Goal: Task Accomplishment & Management: Manage account settings

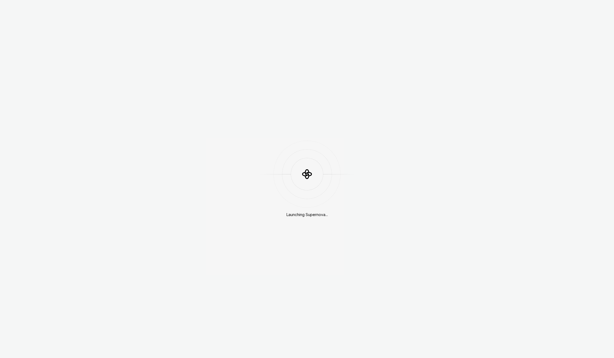
click at [493, 21] on div "Launching Supernova..." at bounding box center [307, 179] width 614 height 358
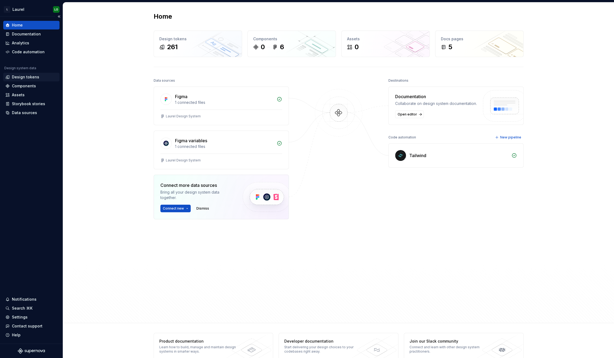
click at [41, 76] on div "Design tokens" at bounding box center [31, 76] width 52 height 5
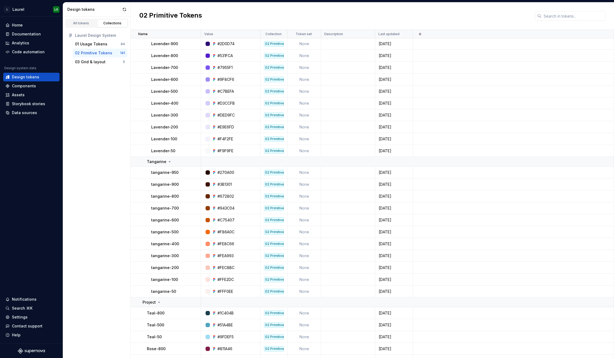
scroll to position [446, 0]
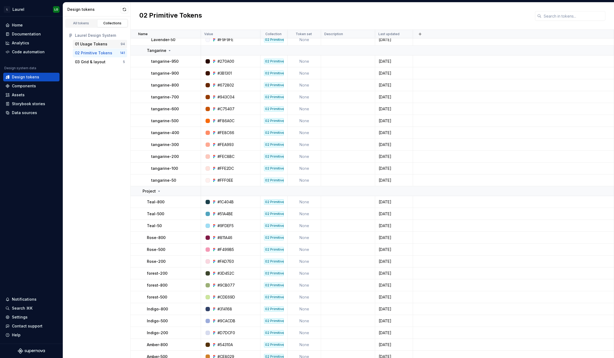
click at [81, 43] on div "01 Usage Tokens" at bounding box center [91, 43] width 32 height 5
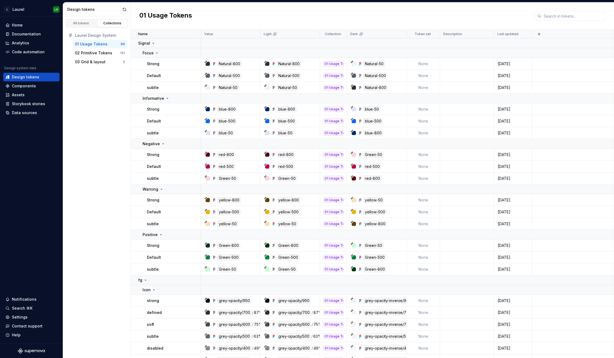
click at [81, 43] on div "01 Usage Tokens" at bounding box center [91, 43] width 32 height 5
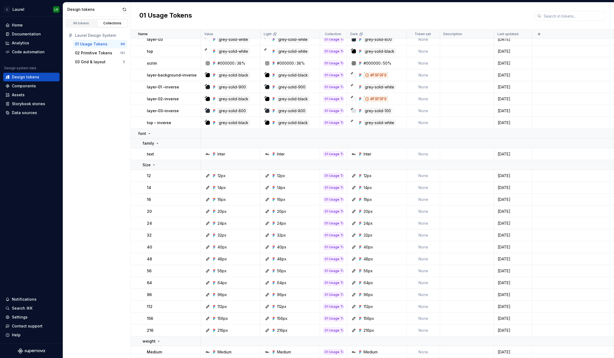
scroll to position [1014, 0]
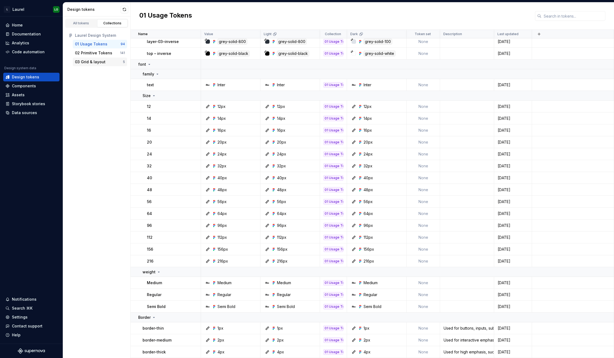
click at [93, 64] on div "03 Grid & layout" at bounding box center [90, 61] width 31 height 5
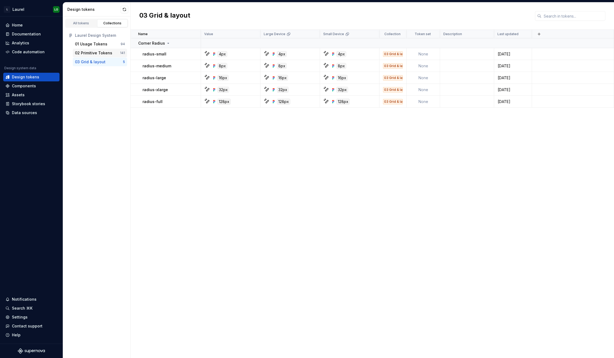
click at [115, 55] on div "02 Primitive Tokens" at bounding box center [97, 52] width 45 height 5
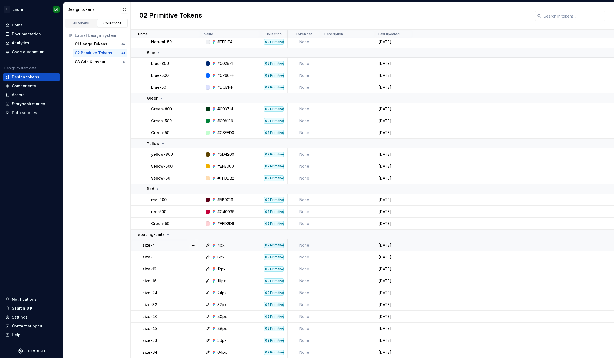
scroll to position [1525, 0]
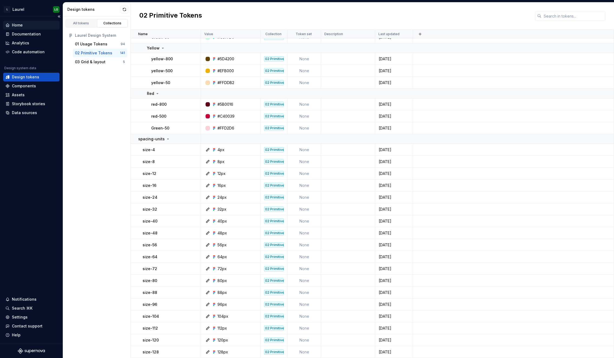
click at [30, 22] on div "Home" at bounding box center [31, 24] width 52 height 5
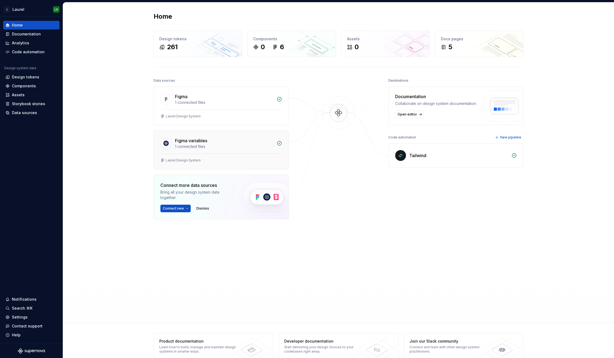
click at [214, 145] on div "1 connected files" at bounding box center [224, 146] width 99 height 5
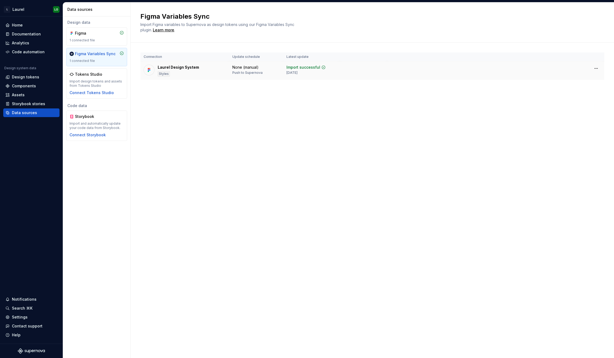
click at [176, 70] on div "Laurel Design System Styles" at bounding box center [178, 71] width 41 height 12
click at [96, 39] on div "1 connected file" at bounding box center [97, 40] width 54 height 4
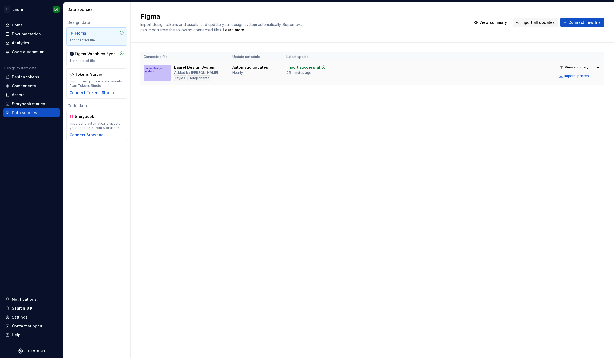
click at [156, 72] on img at bounding box center [157, 73] width 27 height 17
click at [190, 67] on div "Laurel Design System" at bounding box center [194, 67] width 41 height 5
click at [28, 84] on div "Components" at bounding box center [24, 85] width 24 height 5
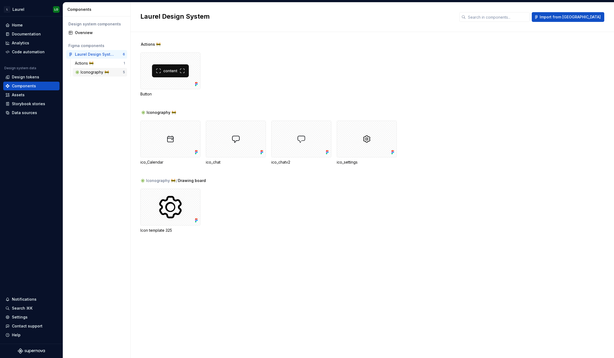
click at [108, 74] on div "✳️ Iconography 🚧" at bounding box center [93, 72] width 36 height 5
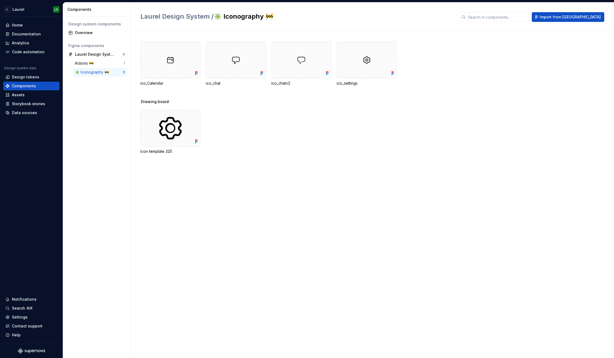
click at [93, 68] on div "✳️ Iconography 🚧 5" at bounding box center [100, 72] width 54 height 9
click at [30, 91] on div "Assets" at bounding box center [31, 95] width 56 height 9
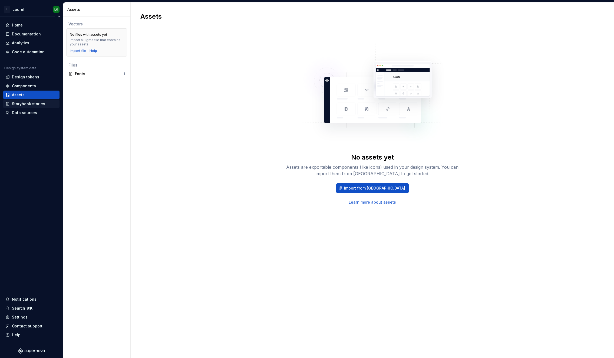
click at [32, 102] on div "Storybook stories" at bounding box center [28, 103] width 33 height 5
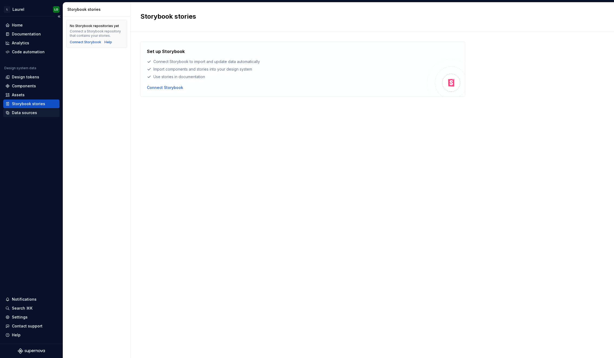
click at [32, 111] on div "Data sources" at bounding box center [24, 112] width 25 height 5
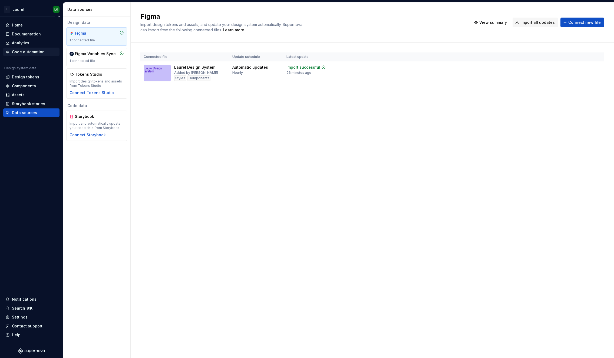
click at [32, 53] on div "Code automation" at bounding box center [28, 51] width 33 height 5
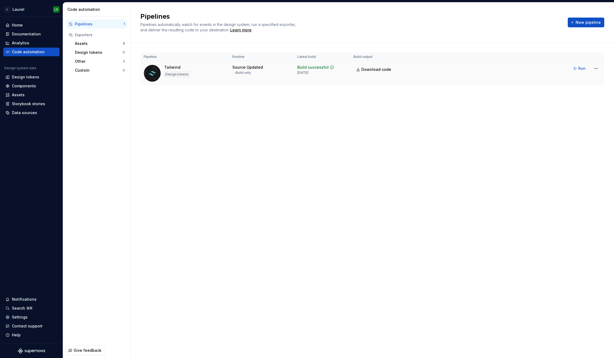
click at [207, 70] on div "Tailwind Design tokens" at bounding box center [185, 73] width 82 height 17
click at [152, 67] on img at bounding box center [152, 73] width 17 height 17
click at [87, 48] on div "Design tokens 11" at bounding box center [100, 52] width 54 height 9
click at [88, 45] on div "Assets" at bounding box center [99, 43] width 48 height 5
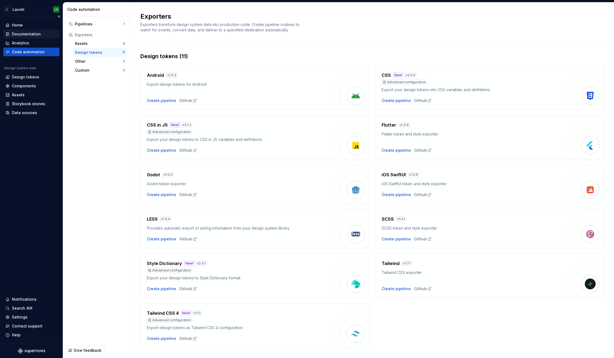
click at [38, 37] on div "Documentation" at bounding box center [31, 34] width 56 height 9
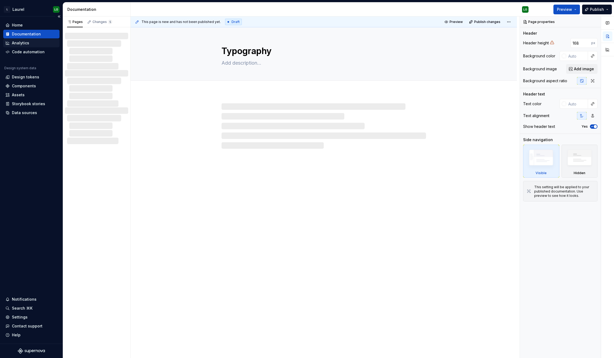
type textarea "*"
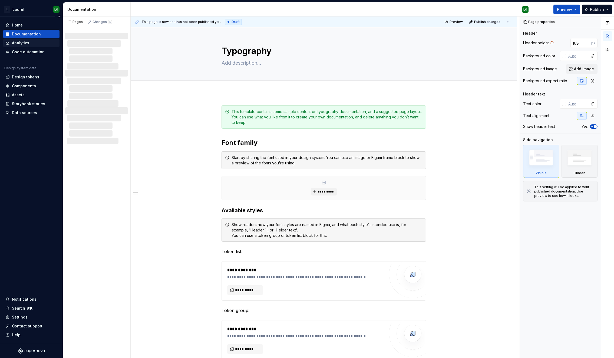
click at [38, 47] on div "Analytics" at bounding box center [31, 43] width 56 height 9
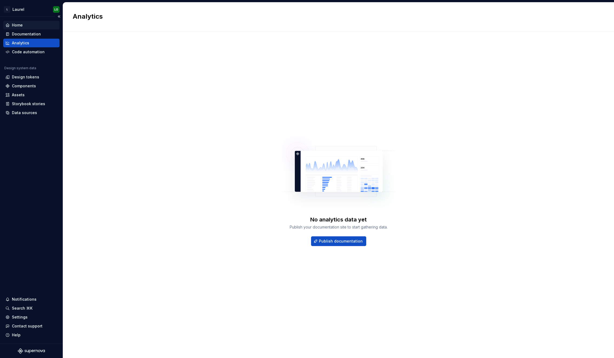
click at [32, 25] on div "Home" at bounding box center [31, 24] width 52 height 5
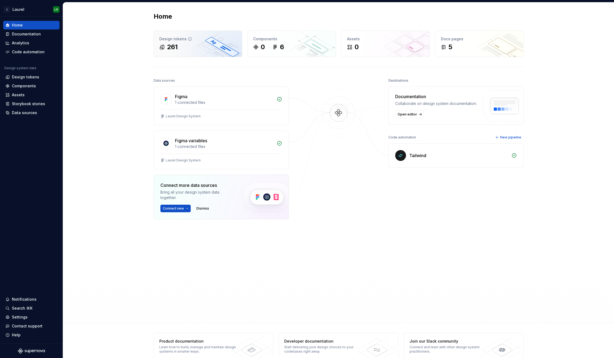
click at [210, 51] on div "261" at bounding box center [197, 47] width 77 height 9
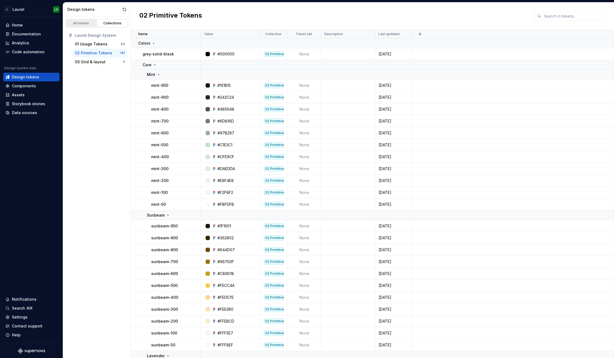
click at [87, 22] on div "All tokens" at bounding box center [81, 23] width 27 height 4
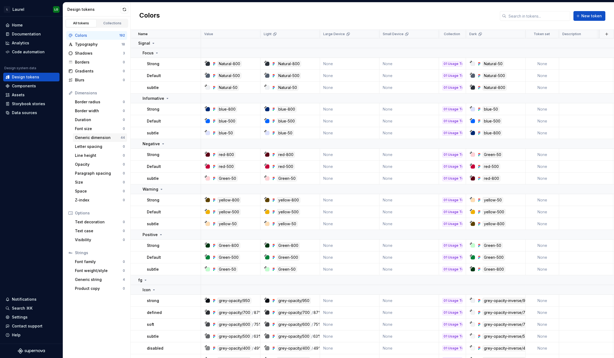
click at [94, 137] on div "Generic dimension" at bounding box center [98, 137] width 46 height 5
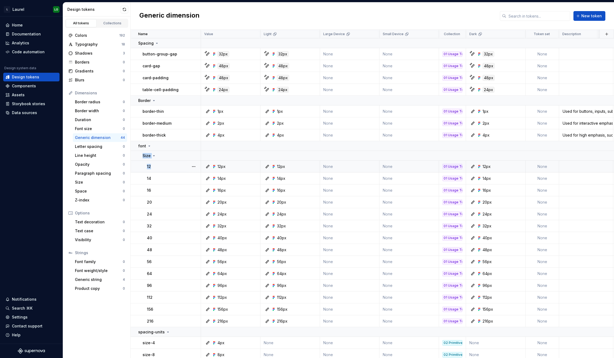
drag, startPoint x: 155, startPoint y: 149, endPoint x: 162, endPoint y: 168, distance: 20.0
click at [161, 168] on tbody "Spacing button-group-gap 32px 32px None None 01 Usage Tokens 32px None 3 days a…" at bounding box center [398, 329] width 535 height 582
click at [162, 156] on div "Size" at bounding box center [172, 155] width 58 height 5
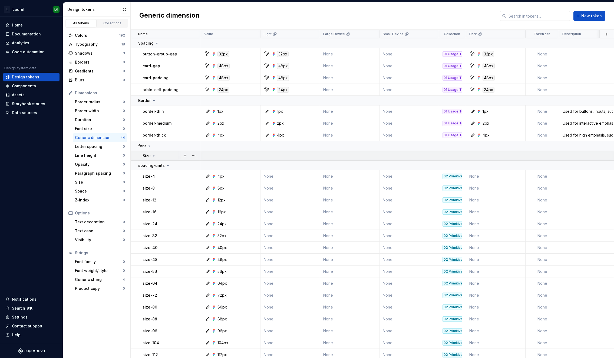
click at [162, 156] on div "Size" at bounding box center [172, 155] width 58 height 5
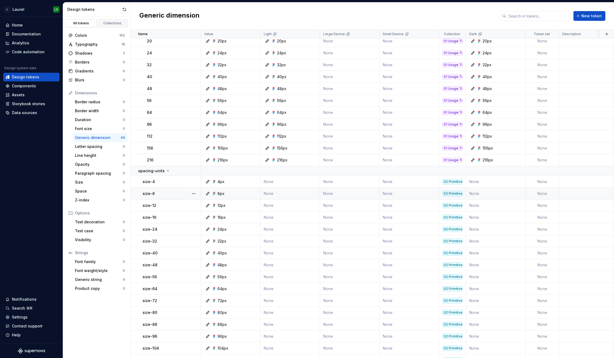
scroll to position [226, 0]
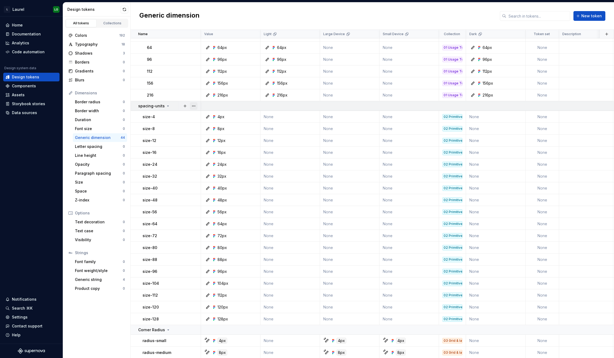
click at [195, 106] on button "button" at bounding box center [194, 106] width 8 height 8
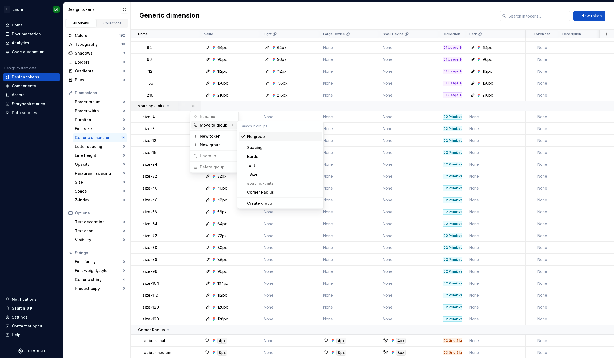
click at [257, 123] on input "text" at bounding box center [281, 126] width 86 height 10
type input "size"
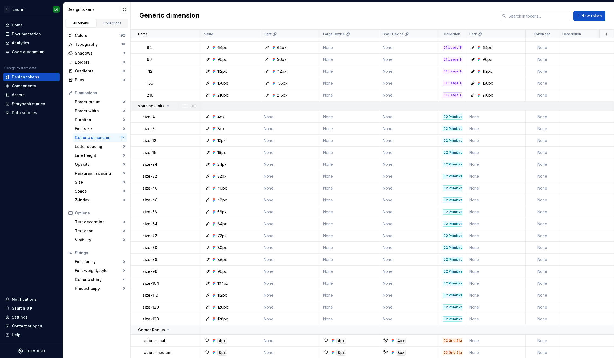
click at [167, 106] on icon at bounding box center [168, 106] width 4 height 4
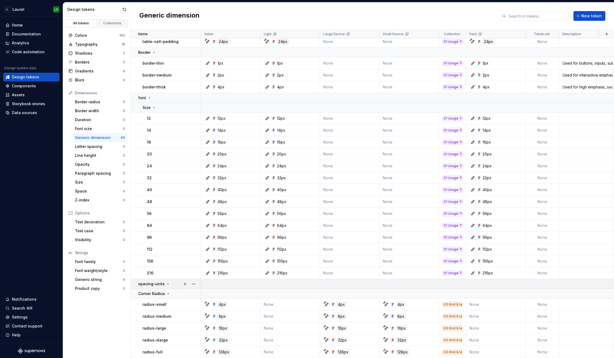
scroll to position [51, 0]
click at [169, 281] on div "spacing-units" at bounding box center [169, 283] width 62 height 5
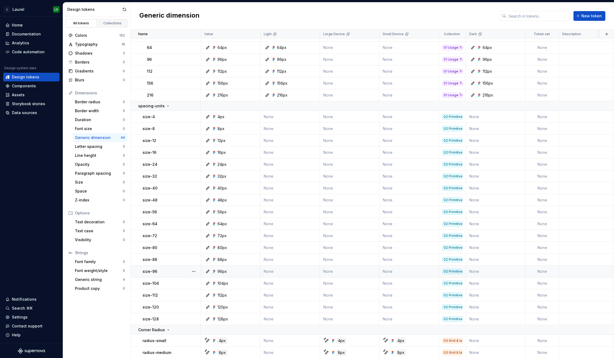
scroll to position [266, 0]
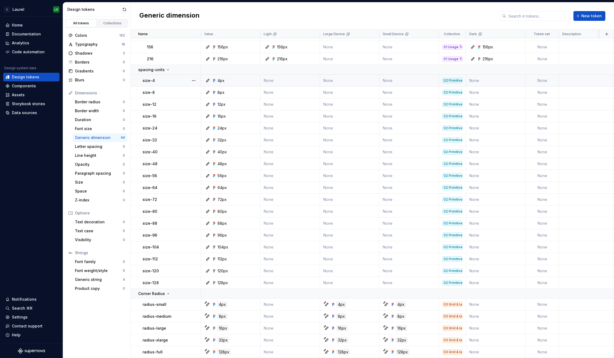
click at [246, 78] on div "4px" at bounding box center [232, 80] width 55 height 5
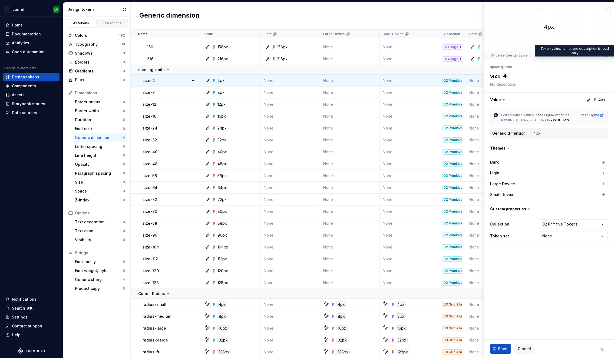
click at [493, 55] on icon at bounding box center [606, 55] width 4 height 4
click at [493, 99] on button "button" at bounding box center [549, 100] width 130 height 14
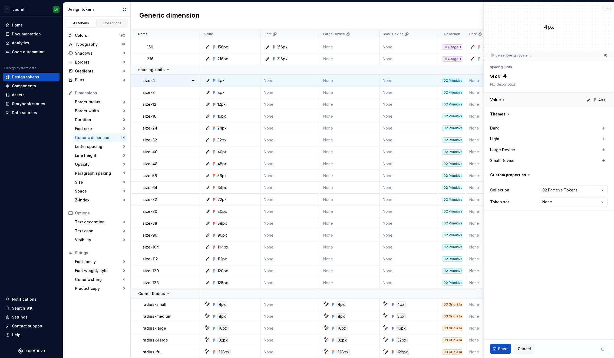
click at [493, 99] on button "button" at bounding box center [549, 100] width 130 height 14
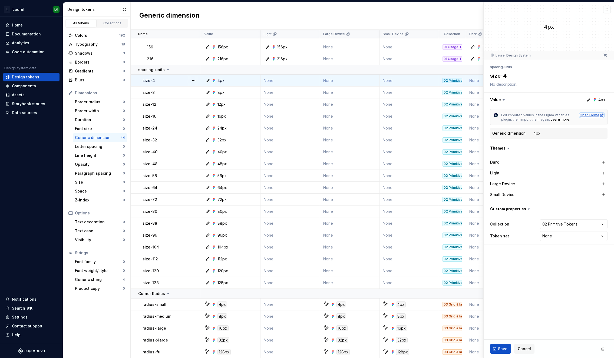
click at [493, 116] on div "Open Figma" at bounding box center [592, 115] width 24 height 4
type textarea "*"
click at [192, 67] on button "button" at bounding box center [194, 70] width 8 height 8
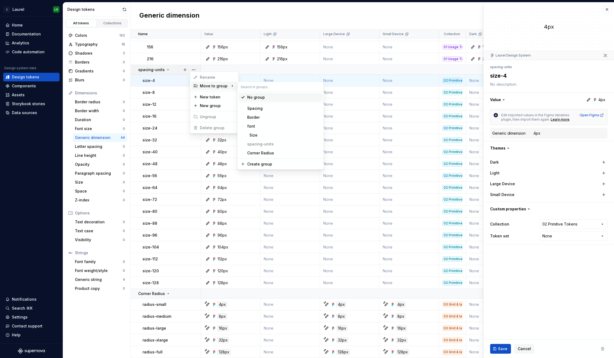
click at [258, 86] on input "text" at bounding box center [281, 87] width 86 height 10
type input "size"
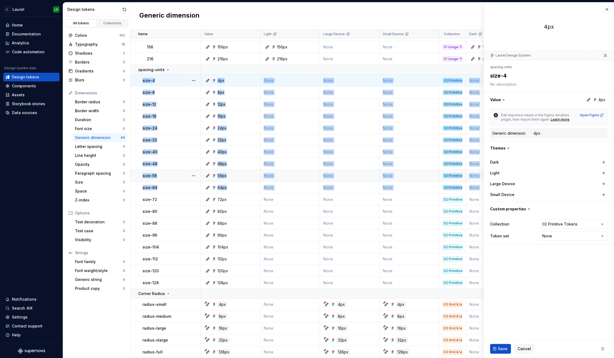
drag, startPoint x: 174, startPoint y: 66, endPoint x: 172, endPoint y: 175, distance: 109.1
click at [169, 179] on tbody "16 16px 16px None None 01 Usage Tokens 16px None 3 days ago 20 20px 20px None N…" at bounding box center [398, 67] width 535 height 582
click at [107, 22] on div "Collections" at bounding box center [112, 23] width 27 height 4
type textarea "*"
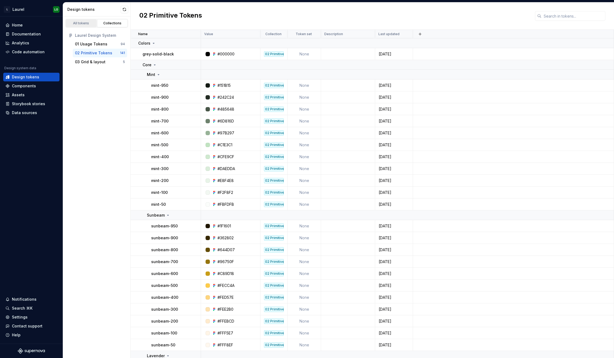
click at [80, 24] on div "All tokens" at bounding box center [81, 23] width 27 height 4
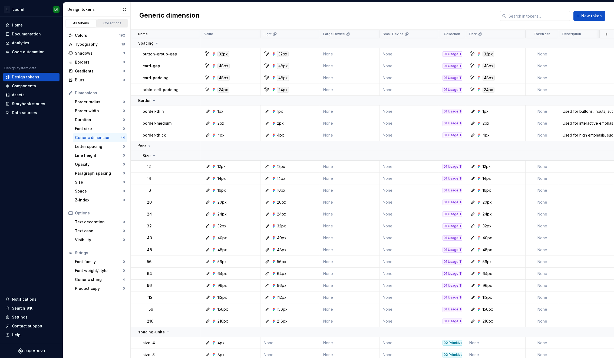
click at [113, 25] on div "Collections" at bounding box center [112, 23] width 27 height 4
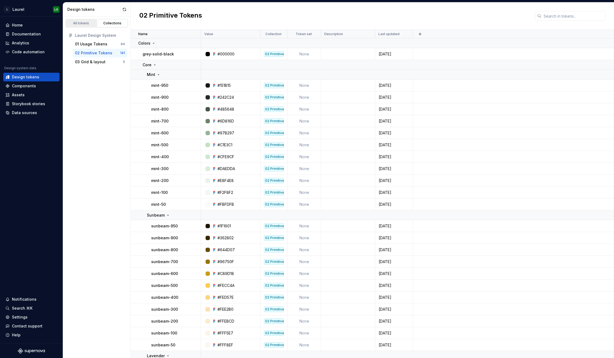
click at [71, 20] on link "All tokens" at bounding box center [81, 23] width 31 height 8
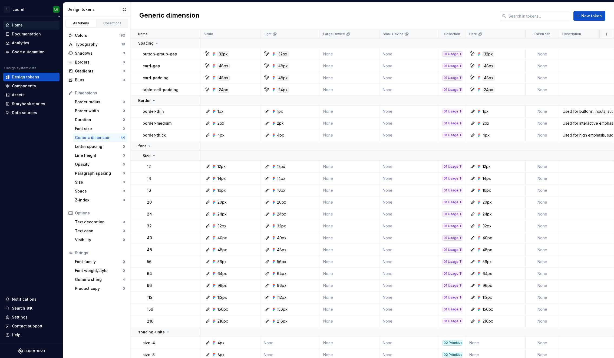
click at [34, 26] on div "Home" at bounding box center [31, 24] width 52 height 5
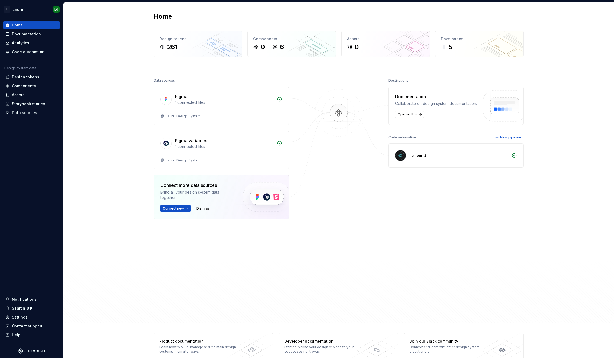
click at [460, 156] on div "Tailwind" at bounding box center [458, 155] width 99 height 6
click at [407, 155] on div "Tailwind" at bounding box center [456, 156] width 135 height 24
click at [411, 111] on link "Open editor" at bounding box center [409, 115] width 29 height 8
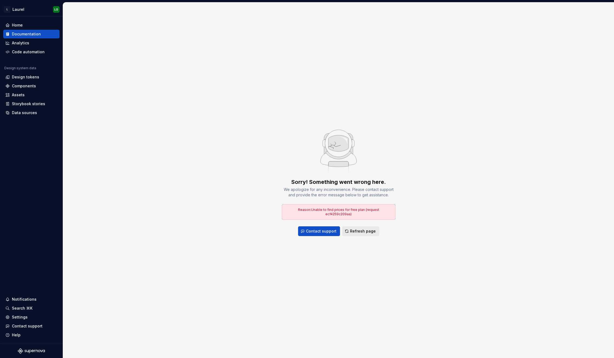
click at [359, 229] on span "Refresh page" at bounding box center [363, 231] width 26 height 5
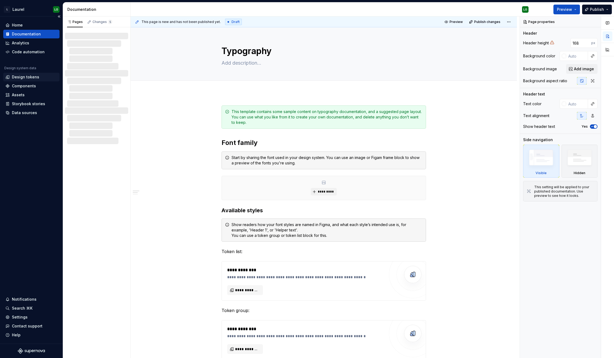
click at [30, 74] on div "Design tokens" at bounding box center [25, 76] width 27 height 5
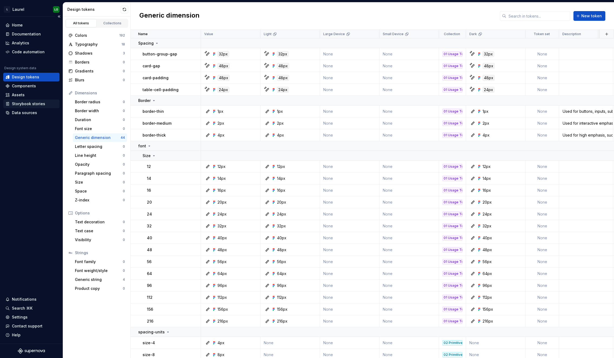
click at [26, 101] on div "Storybook stories" at bounding box center [28, 103] width 33 height 5
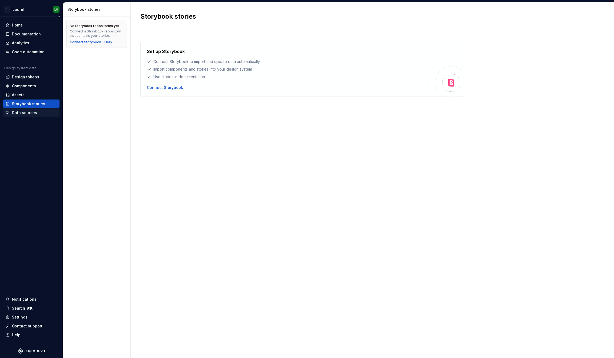
click at [25, 114] on div "Data sources" at bounding box center [24, 112] width 25 height 5
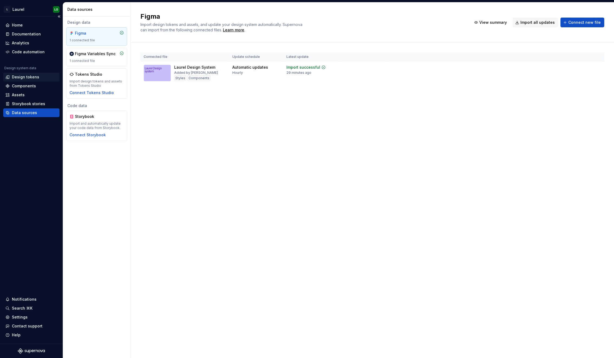
click at [22, 74] on div "Design tokens" at bounding box center [31, 77] width 56 height 9
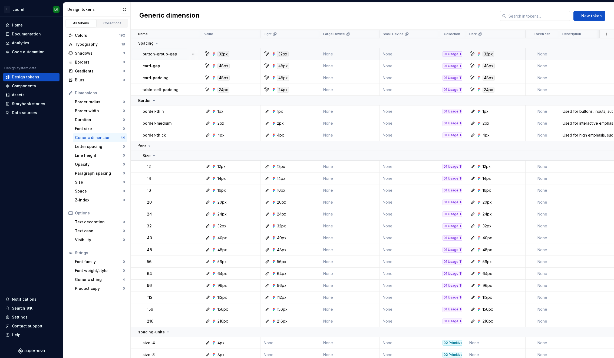
click at [456, 56] on div "01 Usage Tokens" at bounding box center [453, 53] width 20 height 5
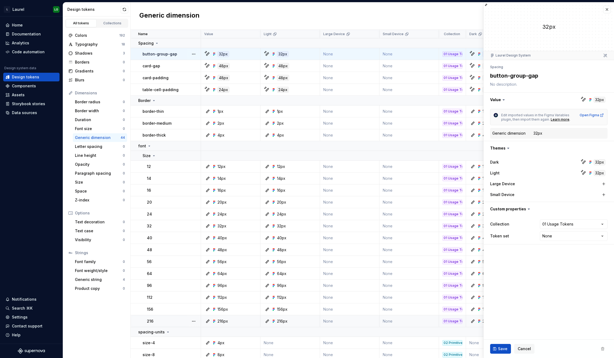
scroll to position [3, 0]
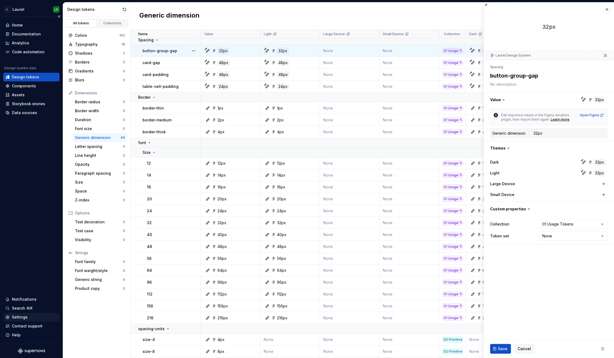
click at [30, 314] on div "Settings" at bounding box center [31, 317] width 56 height 9
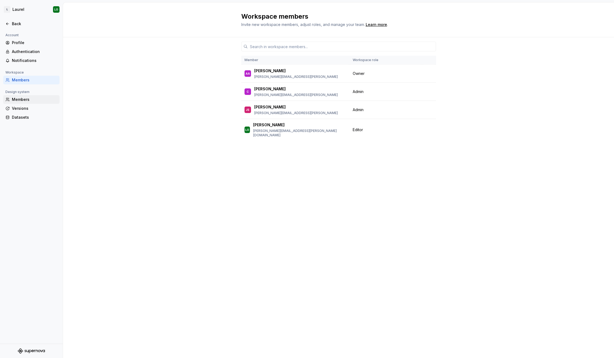
click at [30, 98] on div "Members" at bounding box center [34, 99] width 45 height 5
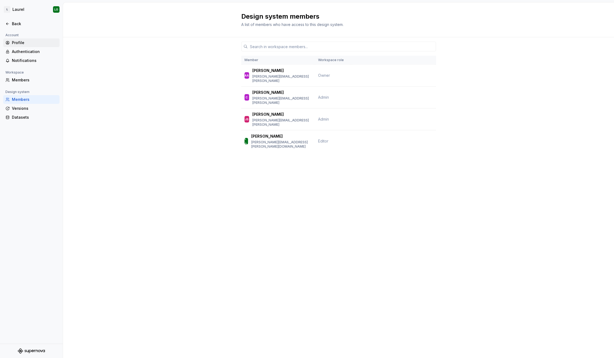
click at [25, 42] on div "Profile" at bounding box center [34, 42] width 45 height 5
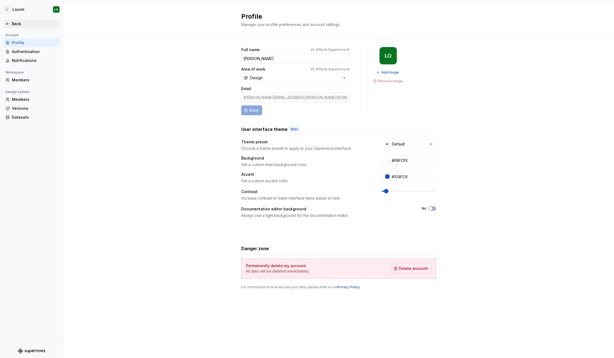
click at [21, 24] on div "Back" at bounding box center [34, 23] width 45 height 5
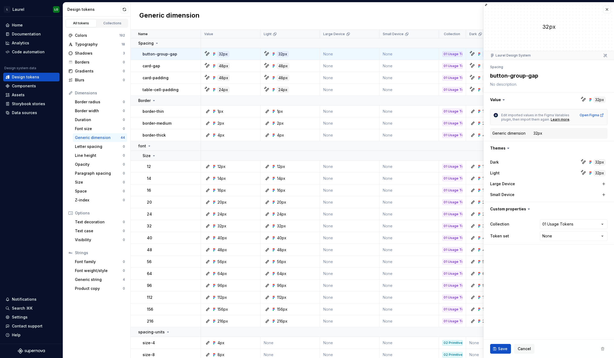
type textarea "*"
click at [23, 86] on div "Components" at bounding box center [24, 85] width 24 height 5
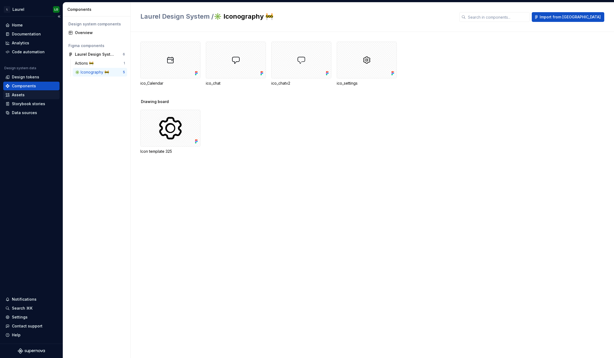
click at [28, 91] on div "Assets" at bounding box center [31, 95] width 56 height 9
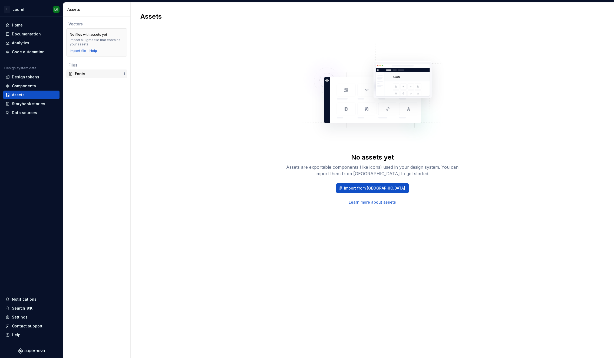
click at [81, 73] on div "Fonts" at bounding box center [99, 73] width 49 height 5
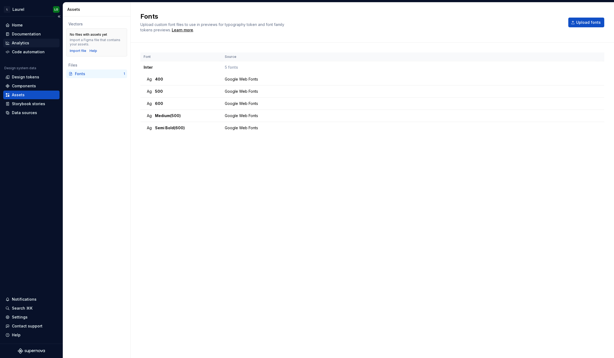
click at [30, 40] on div "Analytics" at bounding box center [31, 42] width 52 height 5
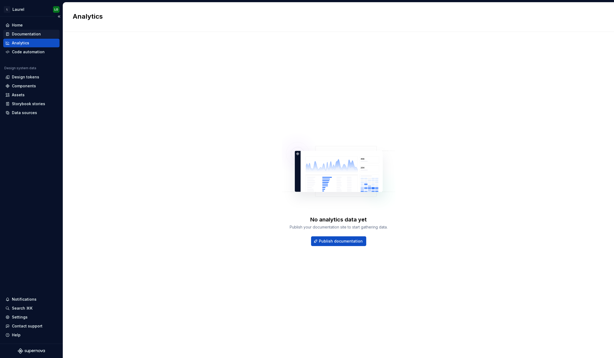
click at [31, 35] on div "Documentation" at bounding box center [26, 33] width 29 height 5
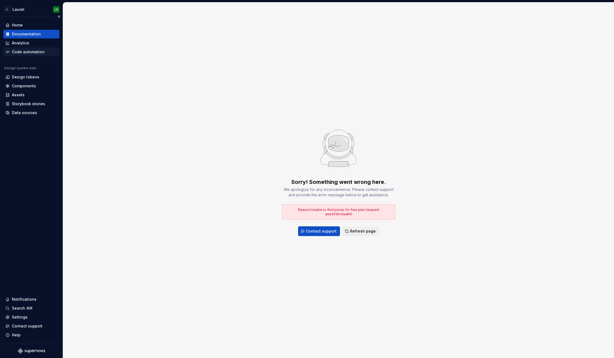
click at [34, 53] on div "Code automation" at bounding box center [28, 51] width 33 height 5
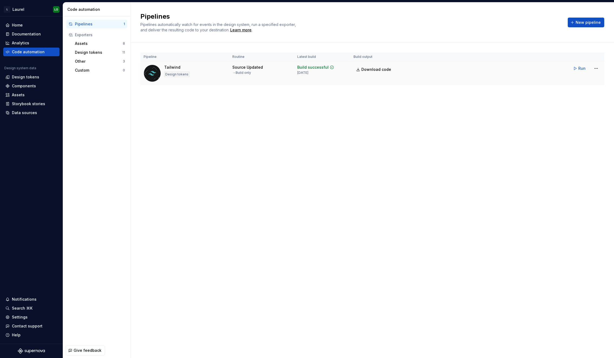
click at [198, 73] on div "Tailwind Design tokens" at bounding box center [185, 73] width 82 height 17
click at [583, 67] on span "Run" at bounding box center [582, 68] width 7 height 5
click at [98, 40] on div "Assets 8" at bounding box center [100, 43] width 54 height 9
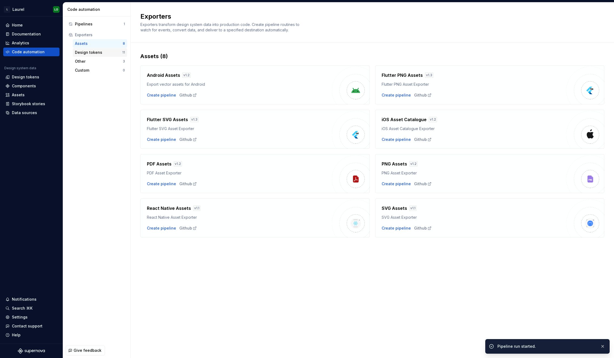
click at [100, 49] on div "Design tokens 11" at bounding box center [100, 52] width 54 height 9
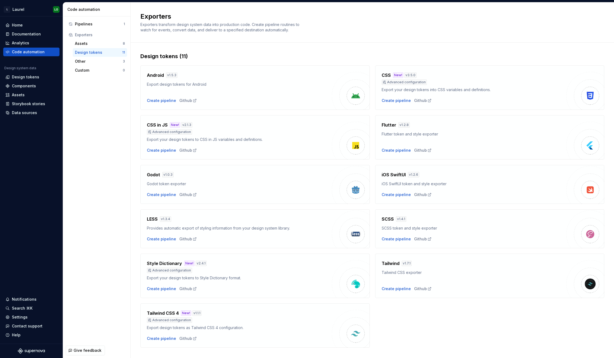
scroll to position [10, 0]
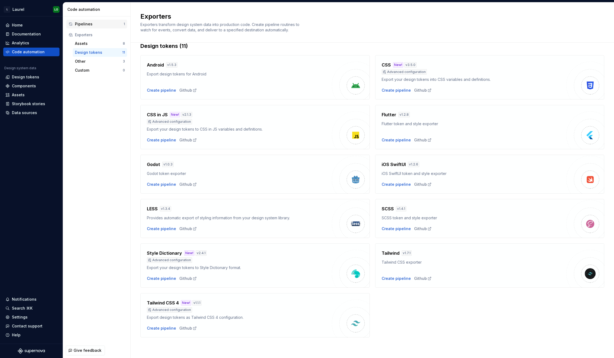
click at [97, 24] on div "Pipelines" at bounding box center [99, 23] width 49 height 5
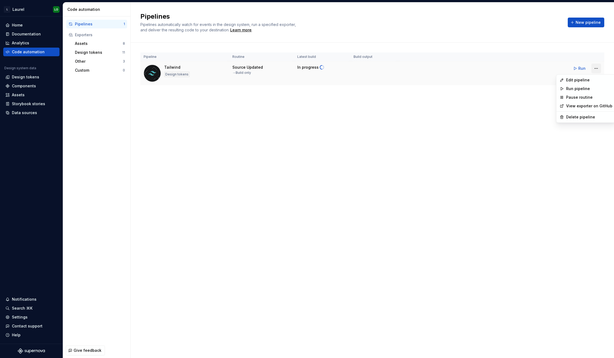
click at [598, 67] on html "L [PERSON_NAME] Home Documentation Analytics Code automation Design system data…" at bounding box center [307, 179] width 614 height 358
click at [596, 80] on div "Edit pipeline" at bounding box center [589, 79] width 46 height 5
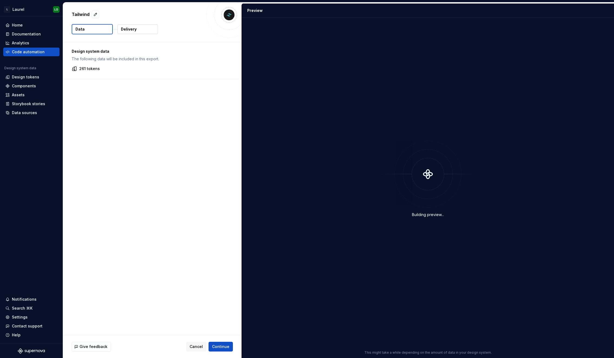
click at [88, 67] on p "261 tokens" at bounding box center [89, 68] width 21 height 5
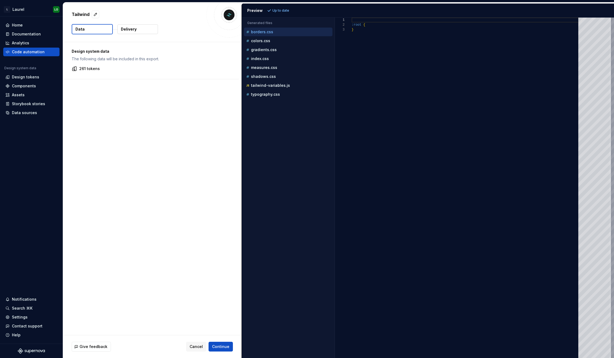
click at [129, 30] on p "Delivery" at bounding box center [129, 29] width 16 height 5
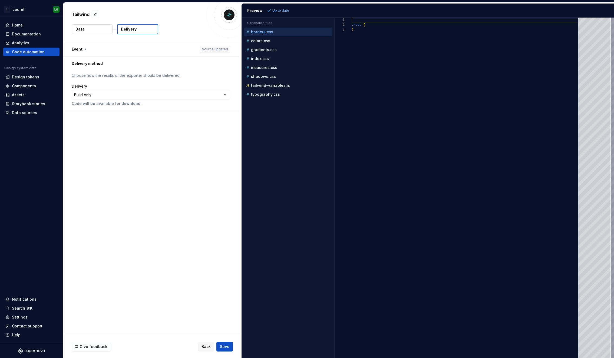
click at [91, 28] on button "Data" at bounding box center [92, 29] width 41 height 10
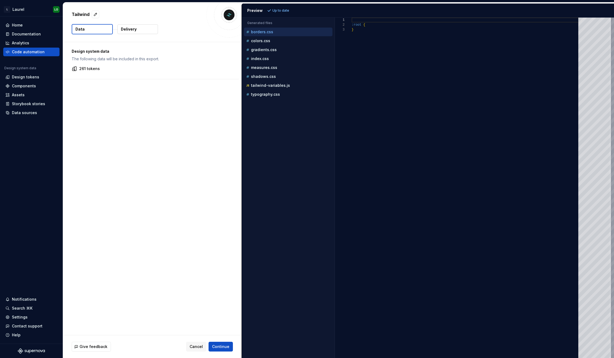
click at [93, 70] on p "261 tokens" at bounding box center [89, 68] width 21 height 5
click at [283, 49] on div "gradients.css" at bounding box center [288, 49] width 87 height 5
click at [286, 42] on div "colors.css" at bounding box center [288, 40] width 87 height 5
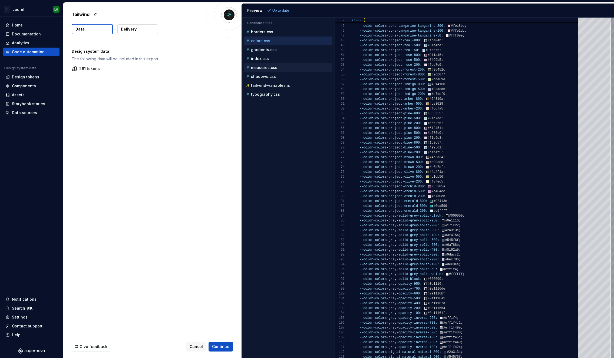
click at [272, 66] on p "measures.css" at bounding box center [264, 67] width 26 height 4
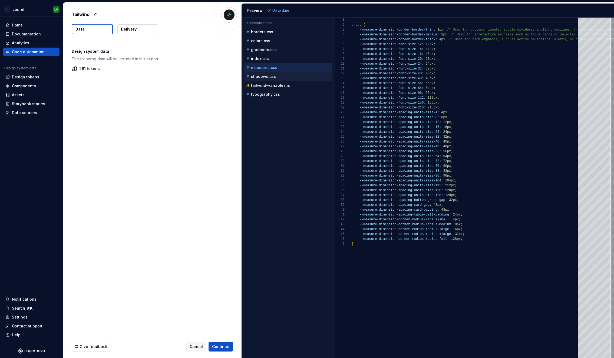
click at [296, 80] on div "shadows.css" at bounding box center [288, 76] width 89 height 9
click at [297, 79] on div "shadows.css" at bounding box center [288, 76] width 87 height 5
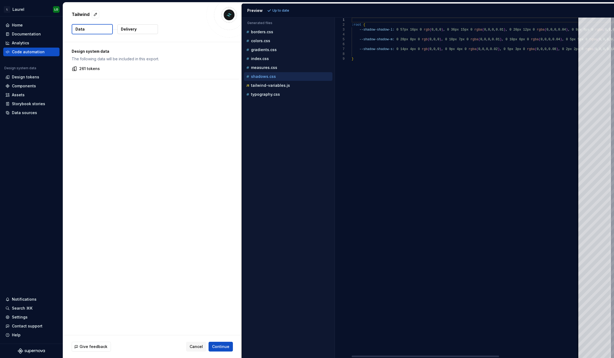
scroll to position [29, 0]
click at [305, 71] on div "measures.css" at bounding box center [288, 67] width 89 height 9
click at [313, 85] on div "tailwind-variables.js" at bounding box center [288, 85] width 87 height 5
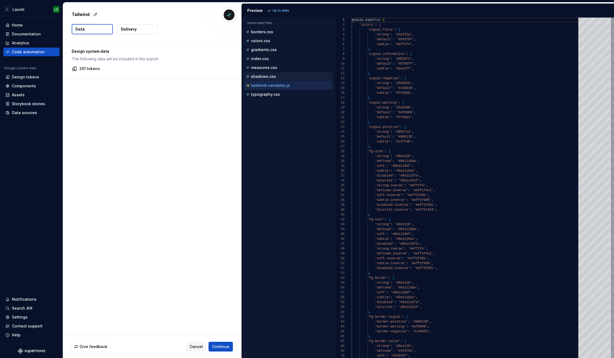
click at [312, 78] on div "shadows.css" at bounding box center [288, 76] width 87 height 5
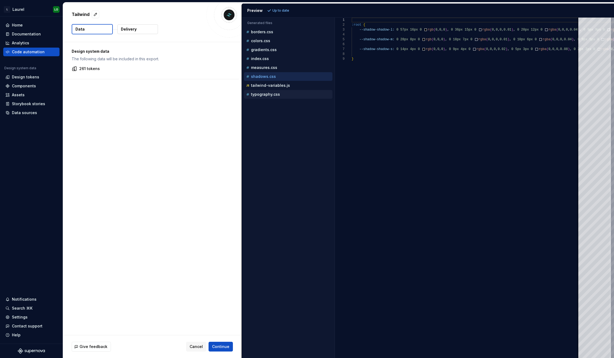
click at [300, 95] on div "typography.css" at bounding box center [288, 94] width 87 height 5
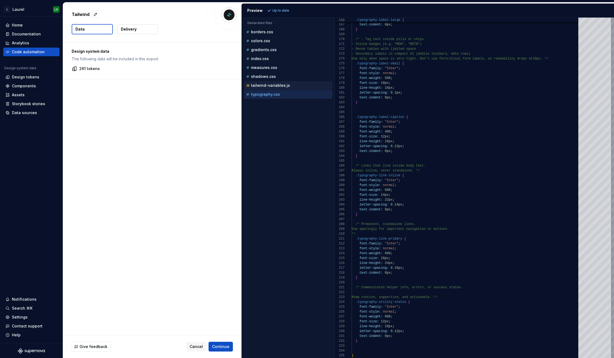
click at [283, 86] on p "tailwind-variables.js" at bounding box center [270, 85] width 39 height 4
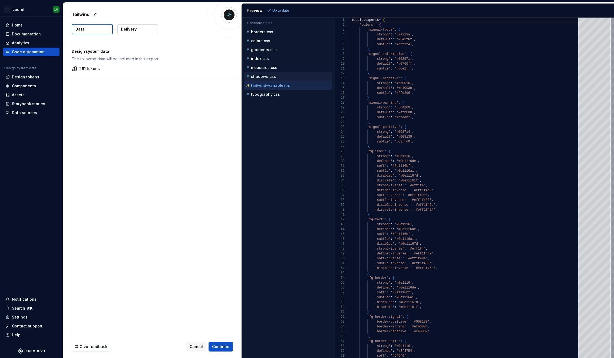
click at [274, 74] on div "shadows.css" at bounding box center [288, 76] width 87 height 5
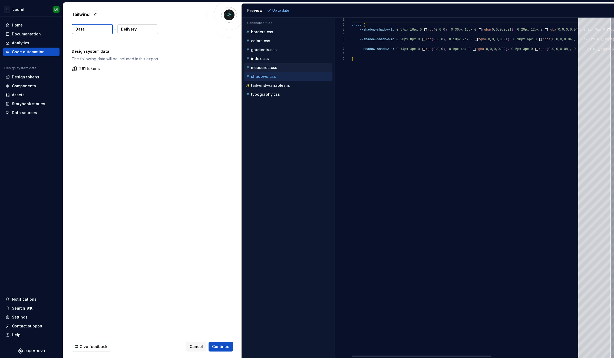
click at [276, 67] on p "measures.css" at bounding box center [264, 67] width 26 height 4
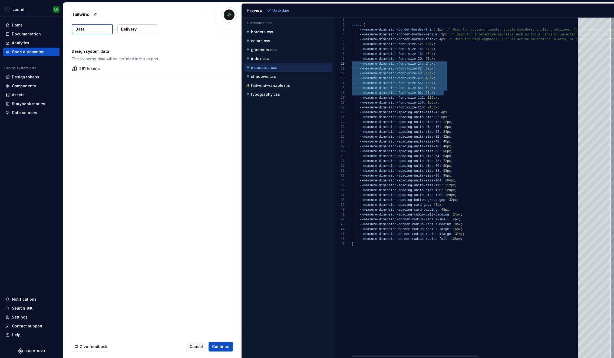
scroll to position [24, 0]
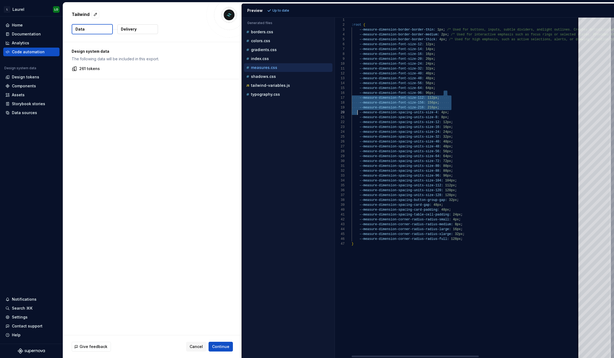
drag, startPoint x: 437, startPoint y: 92, endPoint x: 359, endPoint y: 113, distance: 81.1
click at [359, 113] on div ":root { --measure-dimension-border-border-thin: 1px ; /* Used for buttons, inpu…" at bounding box center [557, 188] width 410 height 341
type textarea "**********"
click at [511, 126] on div ":root { --measure-dimension-border-border-thin: 1px ; /* Used for buttons, inpu…" at bounding box center [557, 188] width 410 height 341
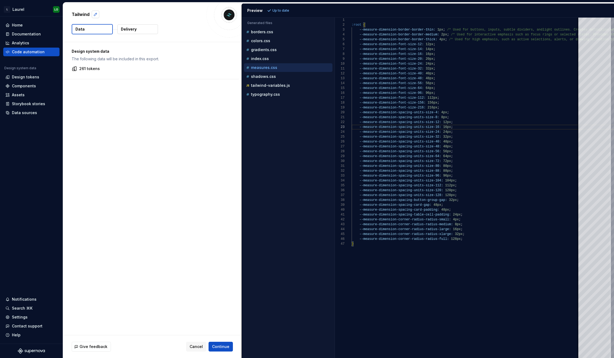
click at [94, 15] on button "button" at bounding box center [96, 15] width 8 height 8
type textarea "*"
click at [149, 96] on div "Design system data The following data will be included in this export. 261 toke…" at bounding box center [152, 188] width 179 height 293
click at [142, 24] on button "Delivery" at bounding box center [137, 29] width 41 height 10
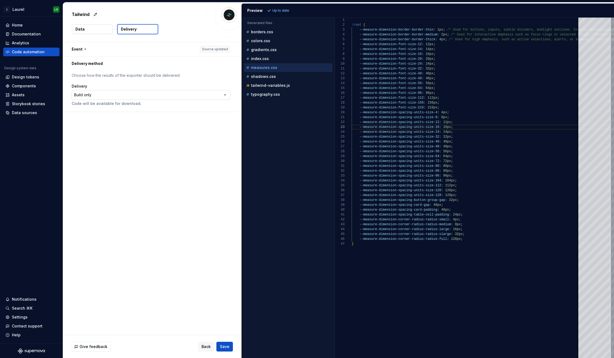
click at [166, 97] on html "**********" at bounding box center [307, 179] width 614 height 358
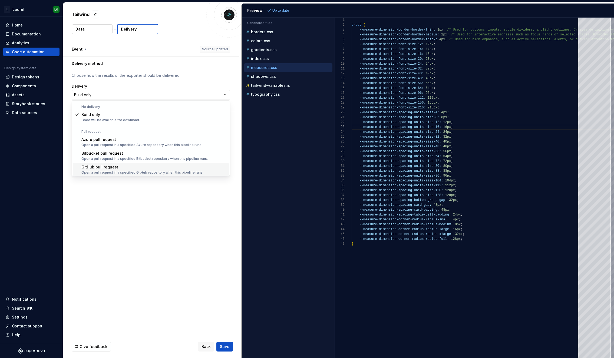
scroll to position [15, 0]
click at [185, 89] on html "**********" at bounding box center [307, 179] width 614 height 358
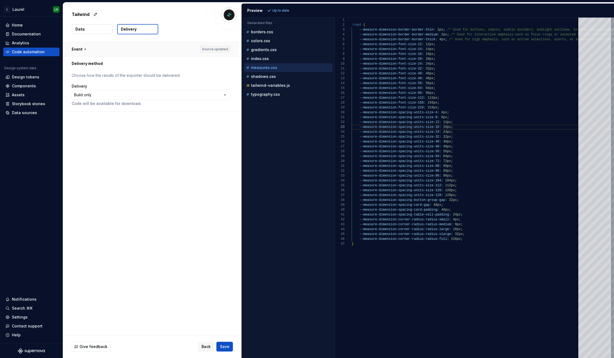
click at [81, 49] on button "button" at bounding box center [151, 49] width 176 height 14
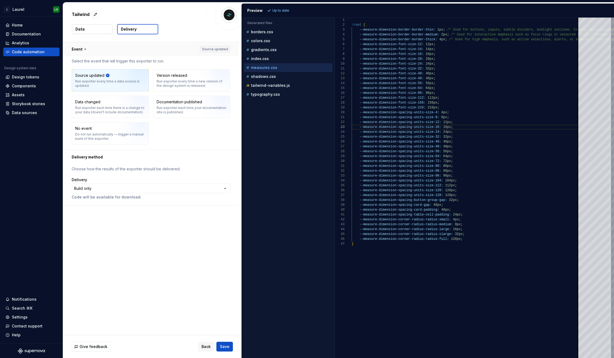
click at [81, 49] on button "button" at bounding box center [151, 49] width 176 height 14
click at [87, 29] on button "Data" at bounding box center [92, 29] width 41 height 10
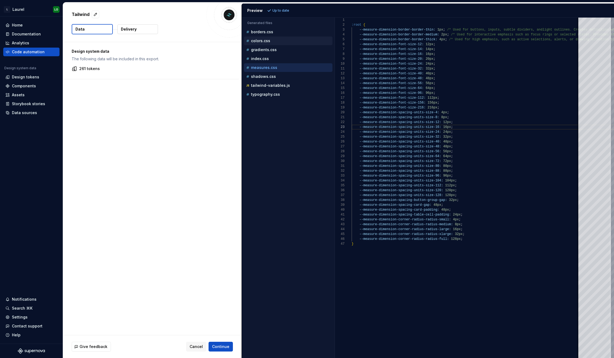
click at [276, 39] on div "colors.css" at bounding box center [288, 40] width 87 height 5
type textarea "**********"
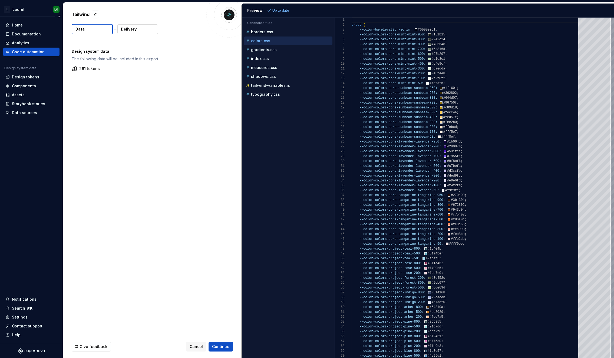
click at [32, 50] on div "Code automation" at bounding box center [28, 51] width 33 height 5
click at [35, 40] on div "Analytics" at bounding box center [31, 43] width 56 height 9
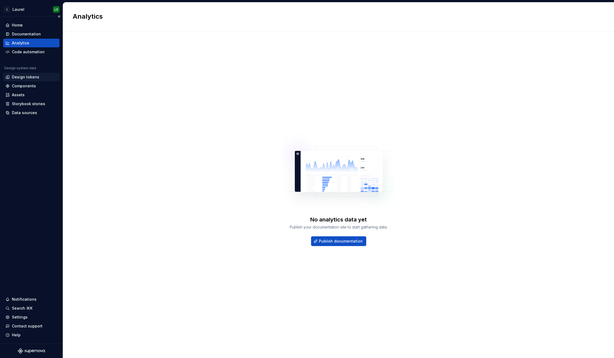
click at [35, 76] on div "Design tokens" at bounding box center [25, 76] width 27 height 5
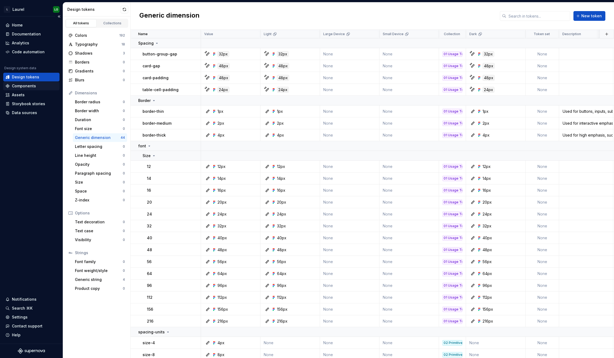
click at [33, 88] on div "Components" at bounding box center [24, 85] width 24 height 5
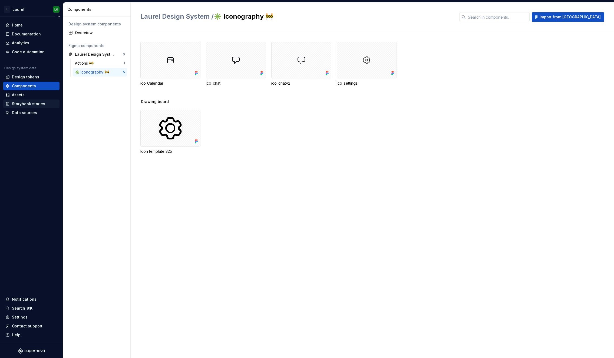
click at [28, 100] on div "Storybook stories" at bounding box center [31, 104] width 56 height 9
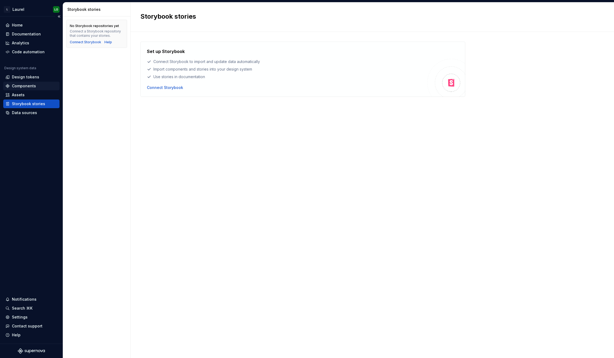
click at [34, 86] on div "Components" at bounding box center [24, 85] width 24 height 5
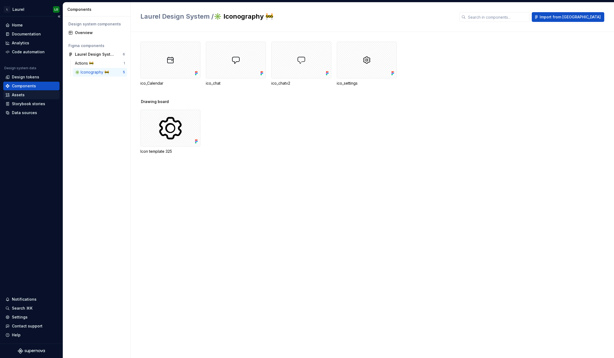
click at [33, 95] on div "Assets" at bounding box center [31, 94] width 52 height 5
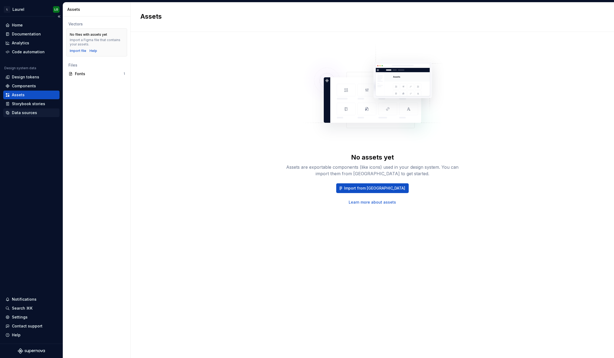
click at [43, 111] on div "Data sources" at bounding box center [31, 112] width 52 height 5
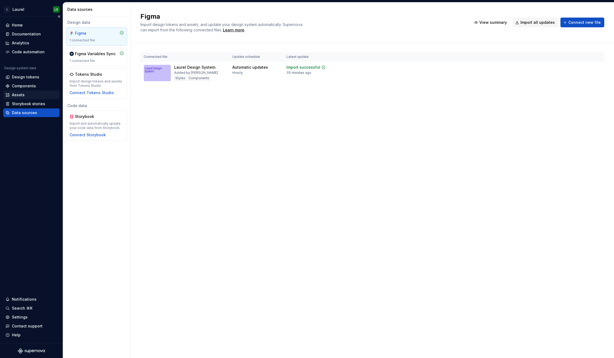
click at [40, 92] on div "Assets" at bounding box center [31, 94] width 52 height 5
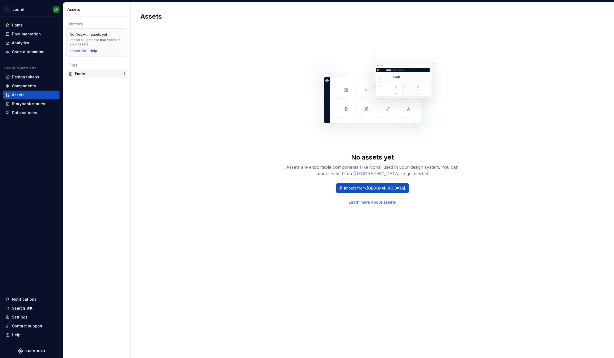
click at [83, 71] on div "Fonts 1" at bounding box center [96, 74] width 61 height 9
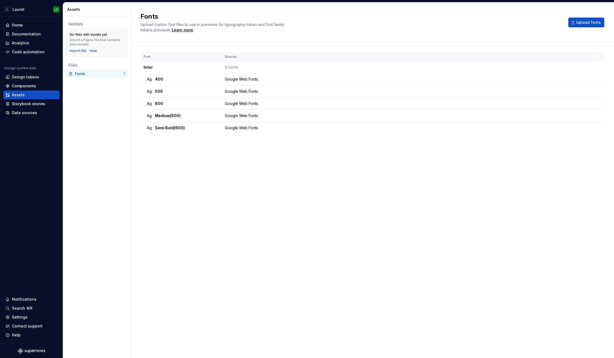
click at [84, 56] on div "No files with assets yet Import a Figma file that contains your assets. Import …" at bounding box center [96, 42] width 61 height 28
click at [81, 52] on div "Import file" at bounding box center [78, 51] width 17 height 4
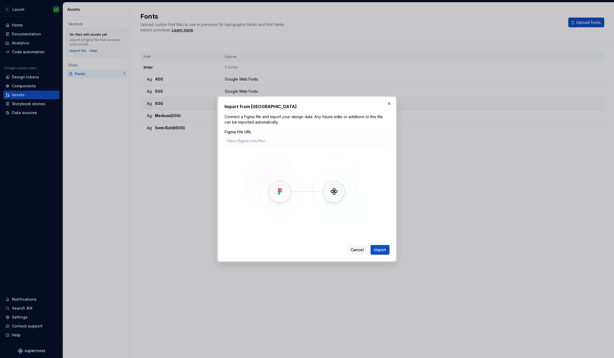
drag, startPoint x: 391, startPoint y: 101, endPoint x: 362, endPoint y: 104, distance: 29.1
click at [392, 101] on button "button" at bounding box center [390, 104] width 8 height 8
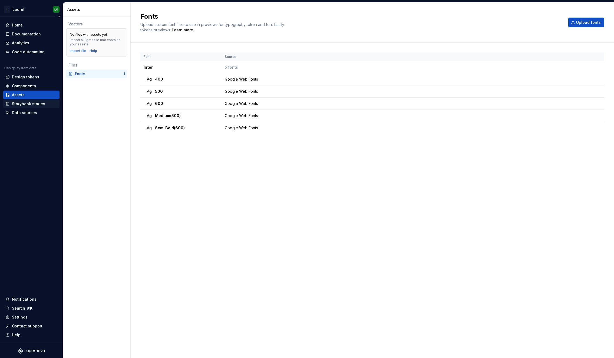
click at [10, 103] on div "Storybook stories" at bounding box center [31, 103] width 52 height 5
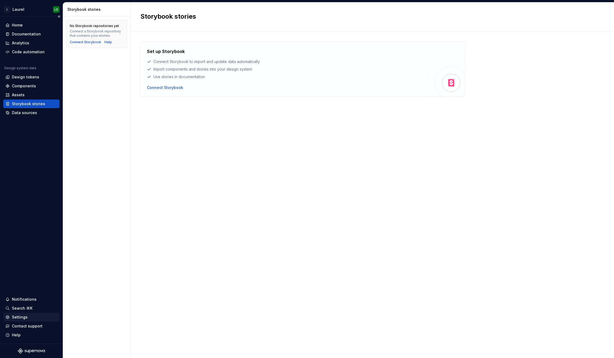
click at [17, 321] on div "Settings" at bounding box center [31, 317] width 56 height 9
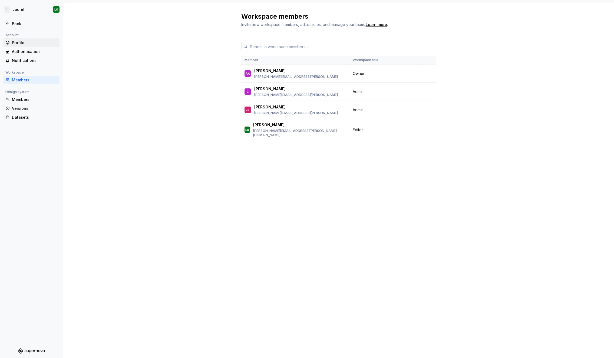
click at [19, 40] on div "Profile" at bounding box center [34, 42] width 45 height 5
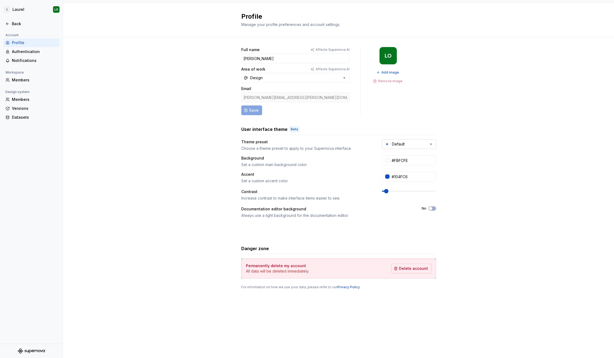
click at [387, 142] on div "button" at bounding box center [387, 144] width 5 height 5
click at [396, 222] on icon "Suggestions" at bounding box center [395, 221] width 4 height 4
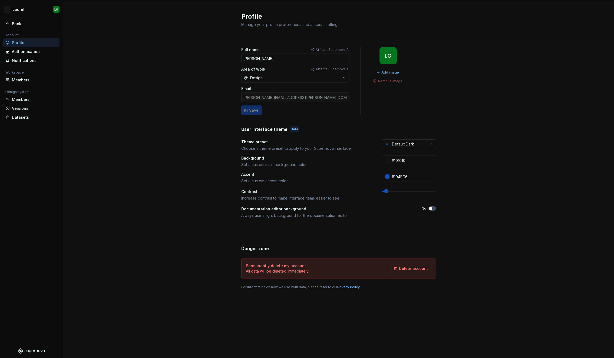
click at [406, 144] on div "Default Dark" at bounding box center [403, 144] width 22 height 5
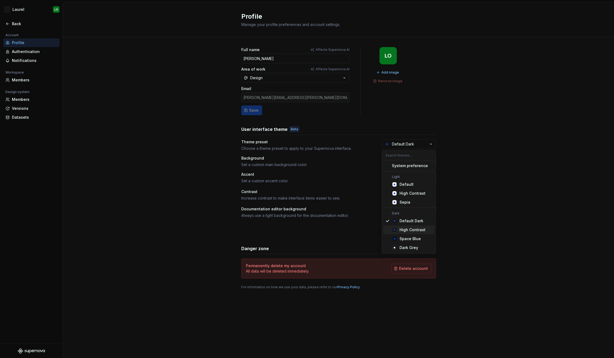
click at [410, 229] on div "High Contrast" at bounding box center [413, 229] width 26 height 5
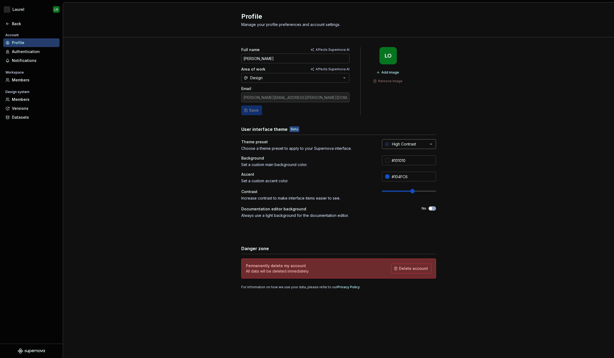
click at [411, 145] on div "High Contrast" at bounding box center [404, 144] width 24 height 5
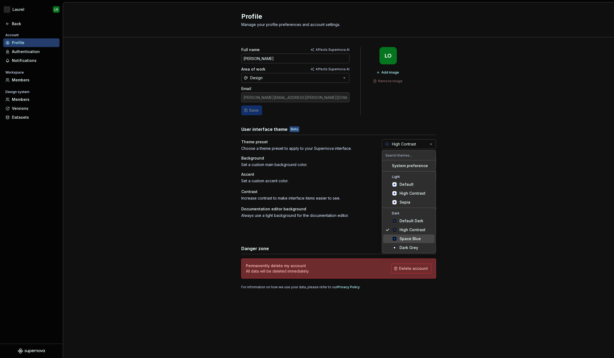
click at [411, 240] on div "Space Blue" at bounding box center [410, 238] width 21 height 5
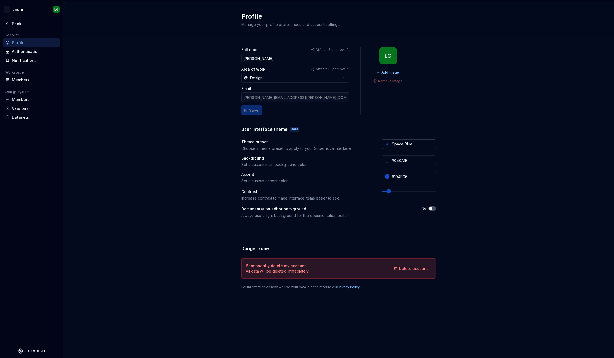
click at [407, 143] on div "Space Blue" at bounding box center [402, 144] width 21 height 5
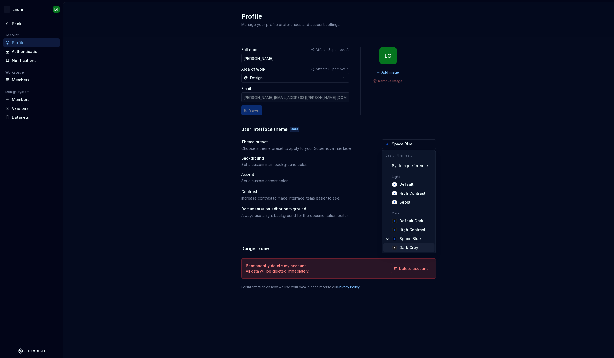
click at [403, 248] on div "Dark Grey" at bounding box center [409, 247] width 19 height 5
type input "#191A23"
type input "#FFFFFF"
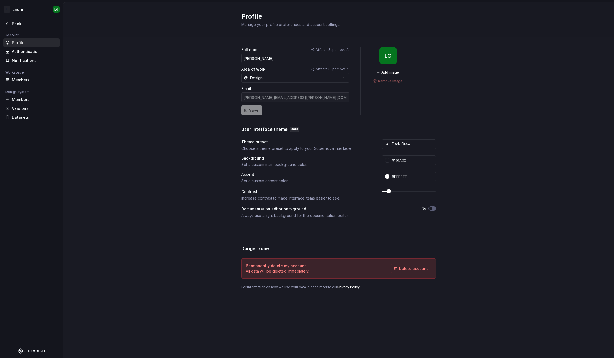
drag, startPoint x: 406, startPoint y: 146, endPoint x: 407, endPoint y: 150, distance: 4.1
click at [406, 146] on div "Dark Grey" at bounding box center [401, 144] width 18 height 5
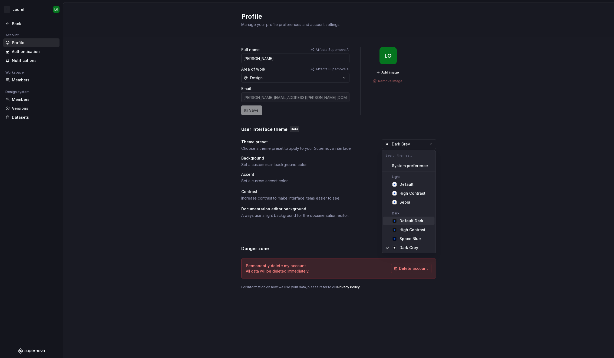
click at [407, 223] on div "Default Dark" at bounding box center [412, 220] width 24 height 5
type input "#101010"
type input "#104FC6"
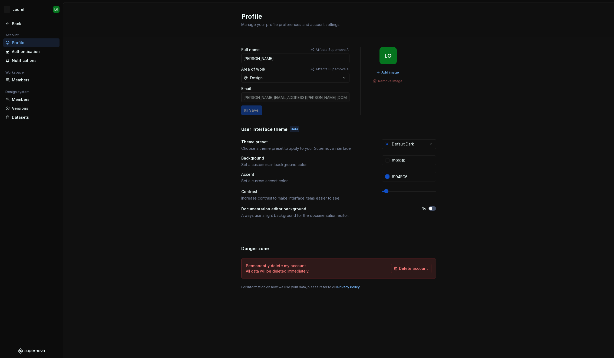
drag, startPoint x: 144, startPoint y: 130, endPoint x: 143, endPoint y: 127, distance: 4.0
click at [144, 130] on div "Full name Affects Supernova AI [PERSON_NAME] Area of work Affects Supernova AI …" at bounding box center [338, 173] width 551 height 273
click at [20, 26] on div "Back" at bounding box center [34, 23] width 45 height 5
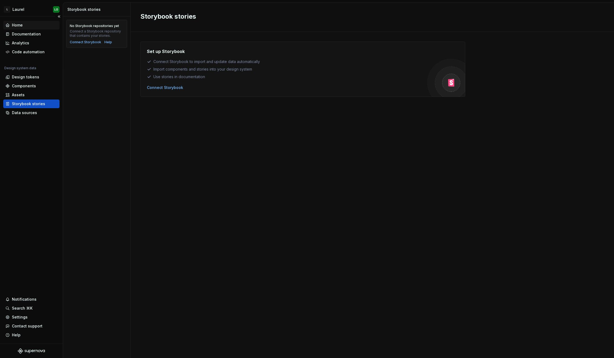
click at [21, 22] on div "Home" at bounding box center [17, 24] width 11 height 5
